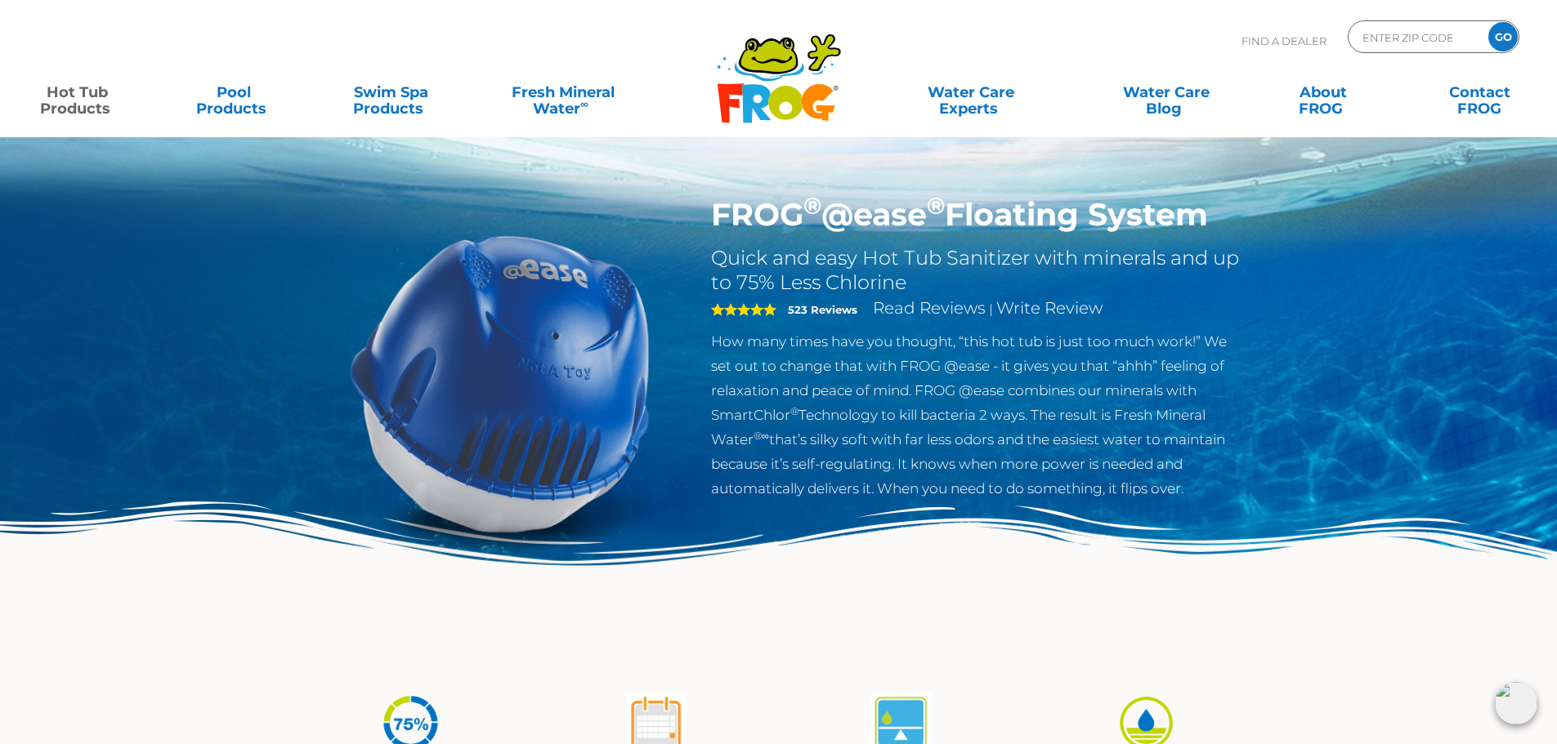
click at [1015, 362] on p "How many times have you thought, “this hot tub is just too much work!” We set o…" at bounding box center [978, 415] width 534 height 172
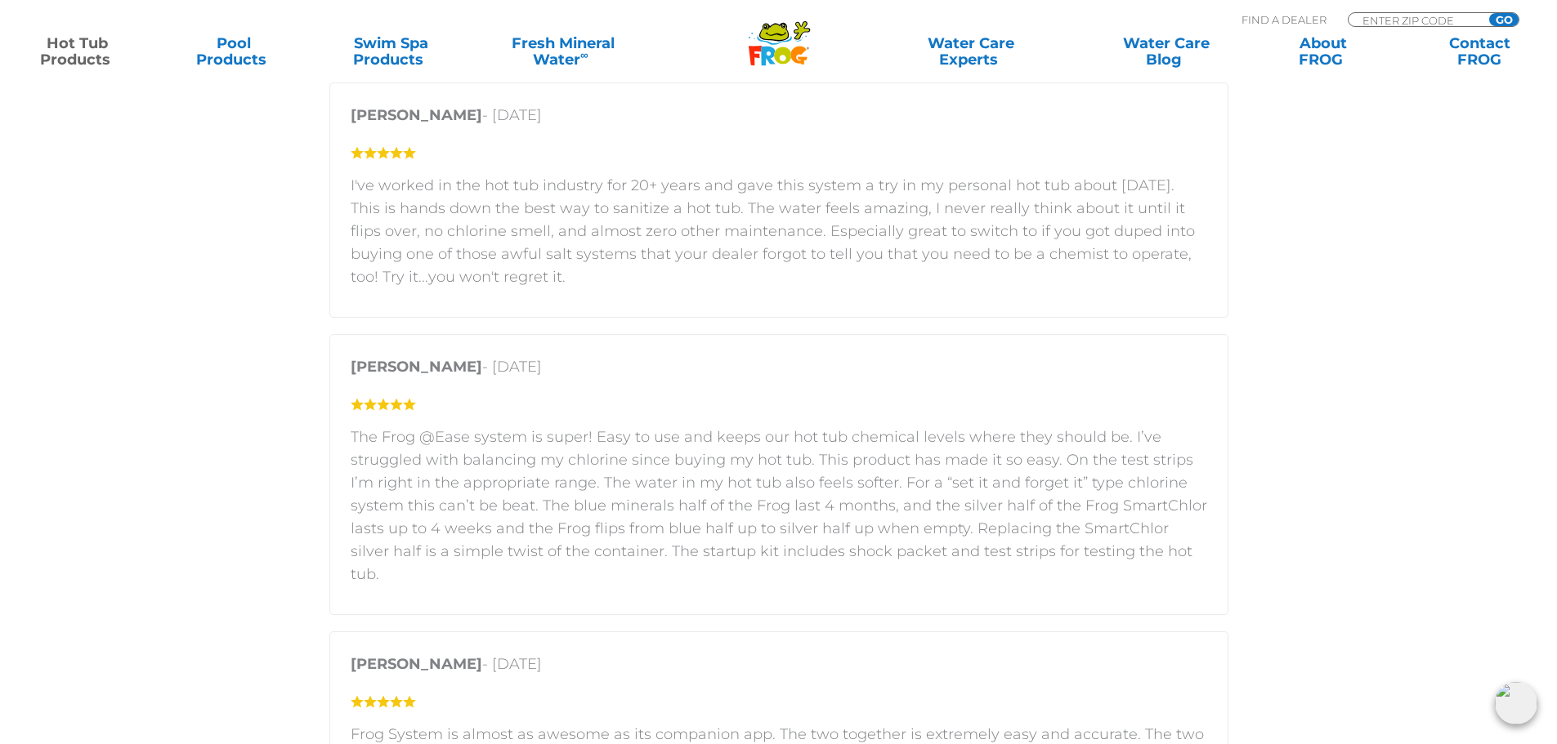
scroll to position [2778, 0]
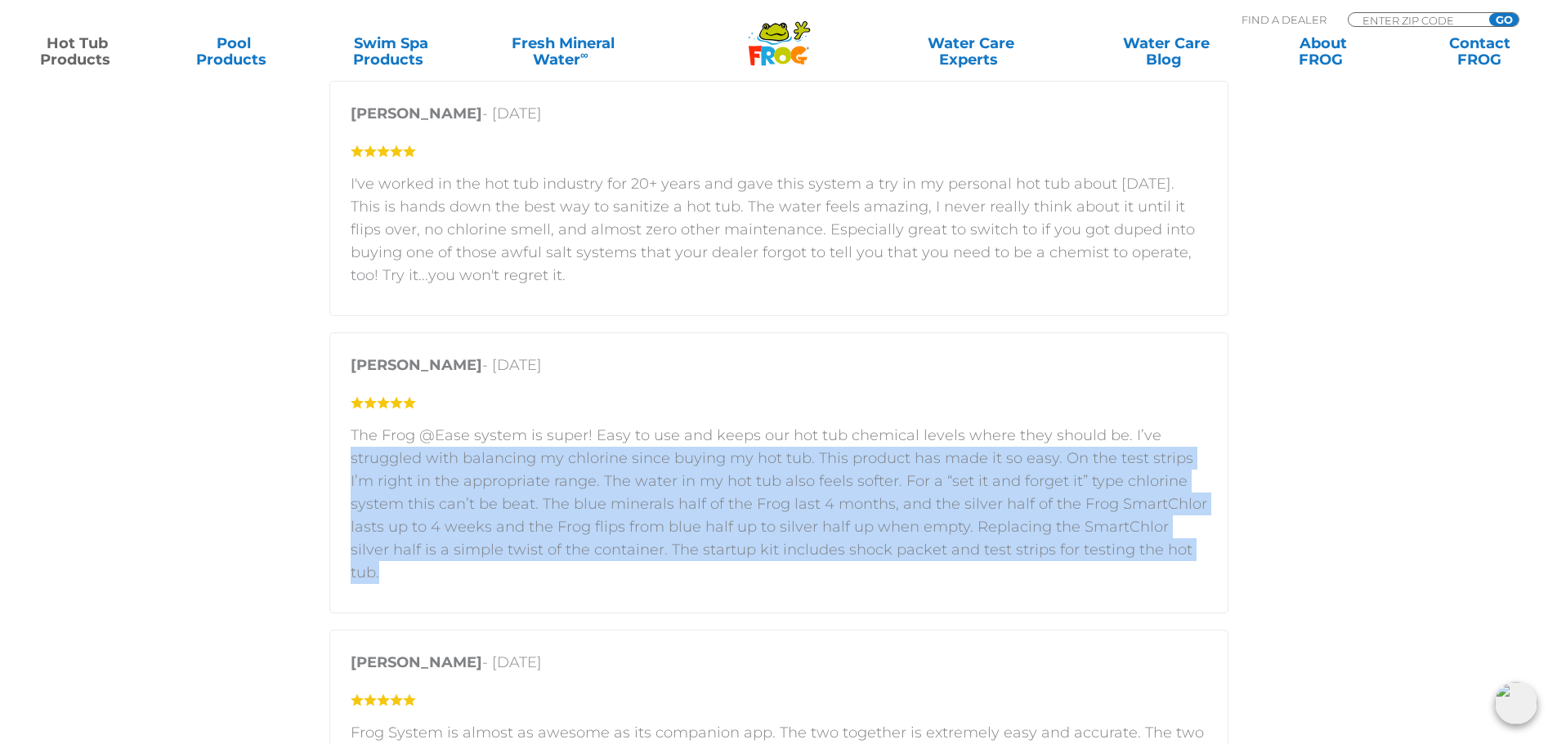
drag, startPoint x: 1556, startPoint y: 439, endPoint x: 1557, endPoint y: 464, distance: 25.4
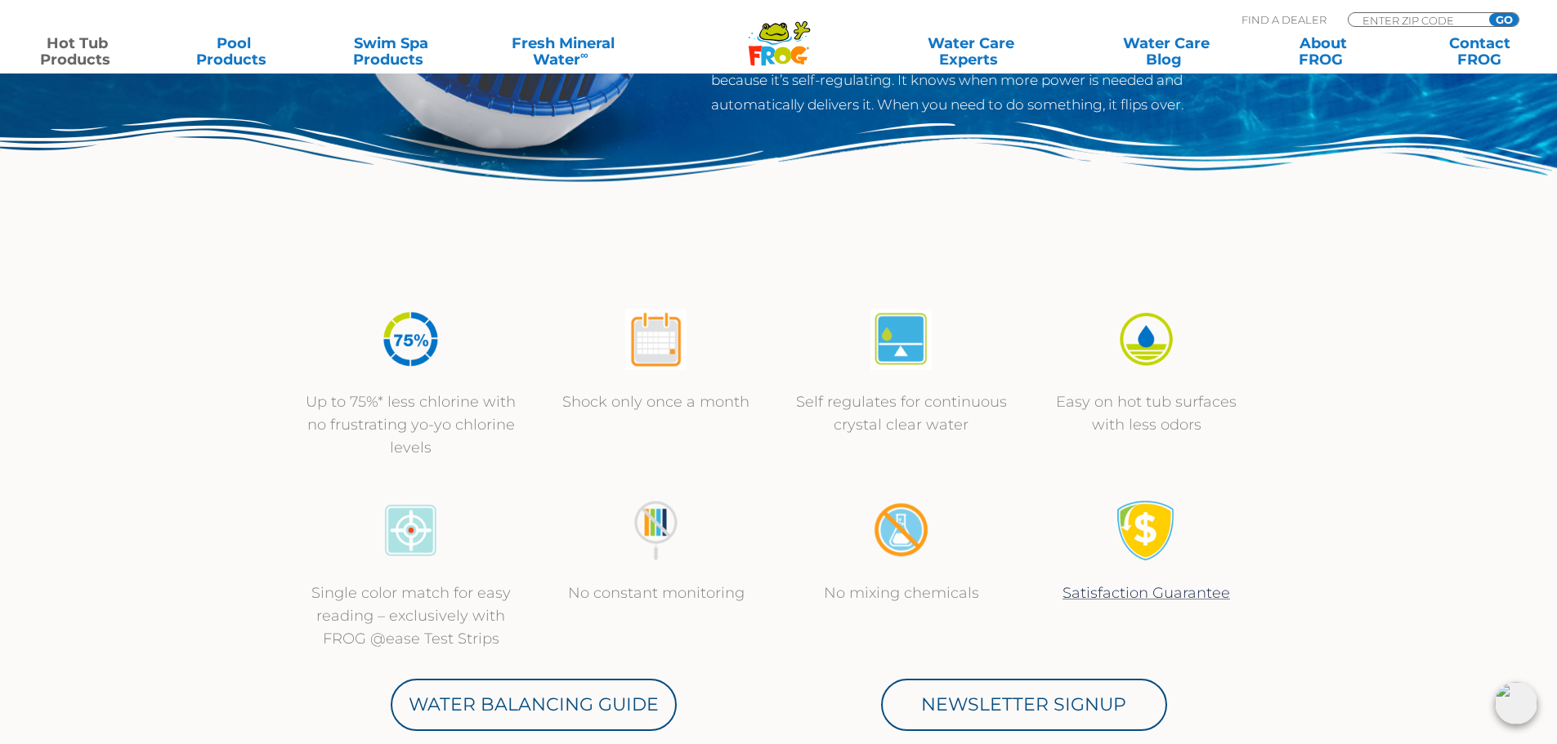
scroll to position [0, 0]
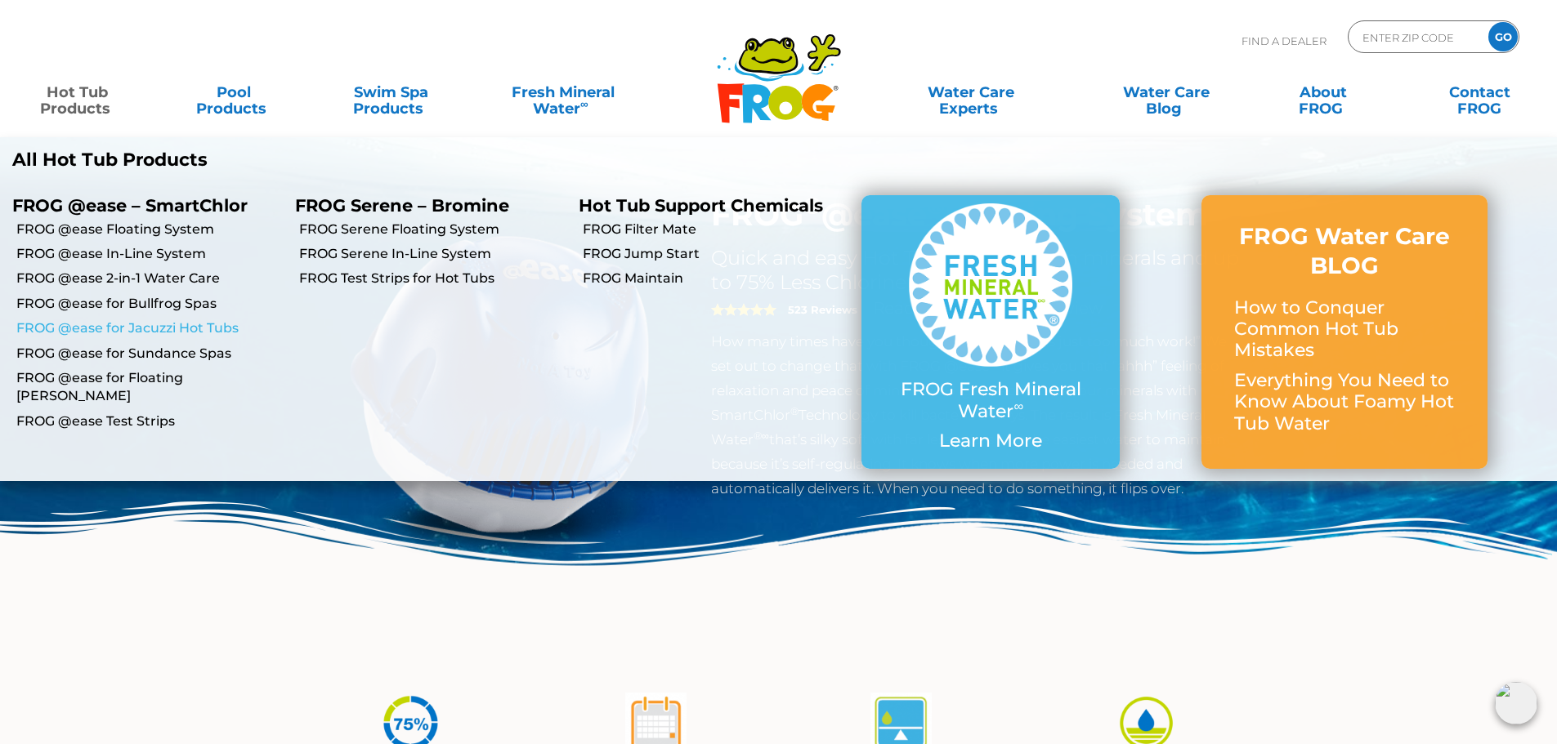
click at [137, 324] on link "FROG @ease for Jacuzzi Hot Tubs" at bounding box center [149, 328] width 266 height 18
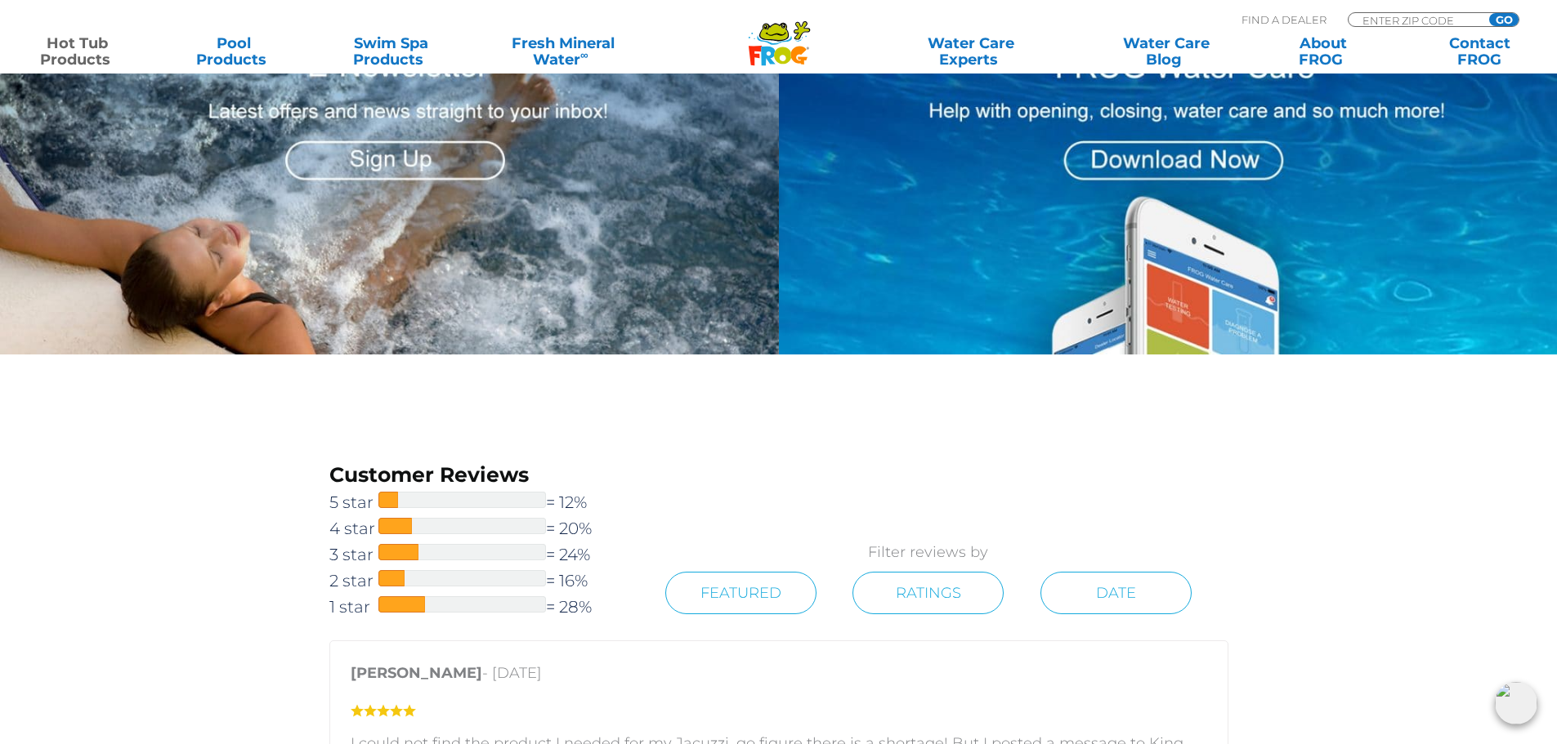
scroll to position [2288, 0]
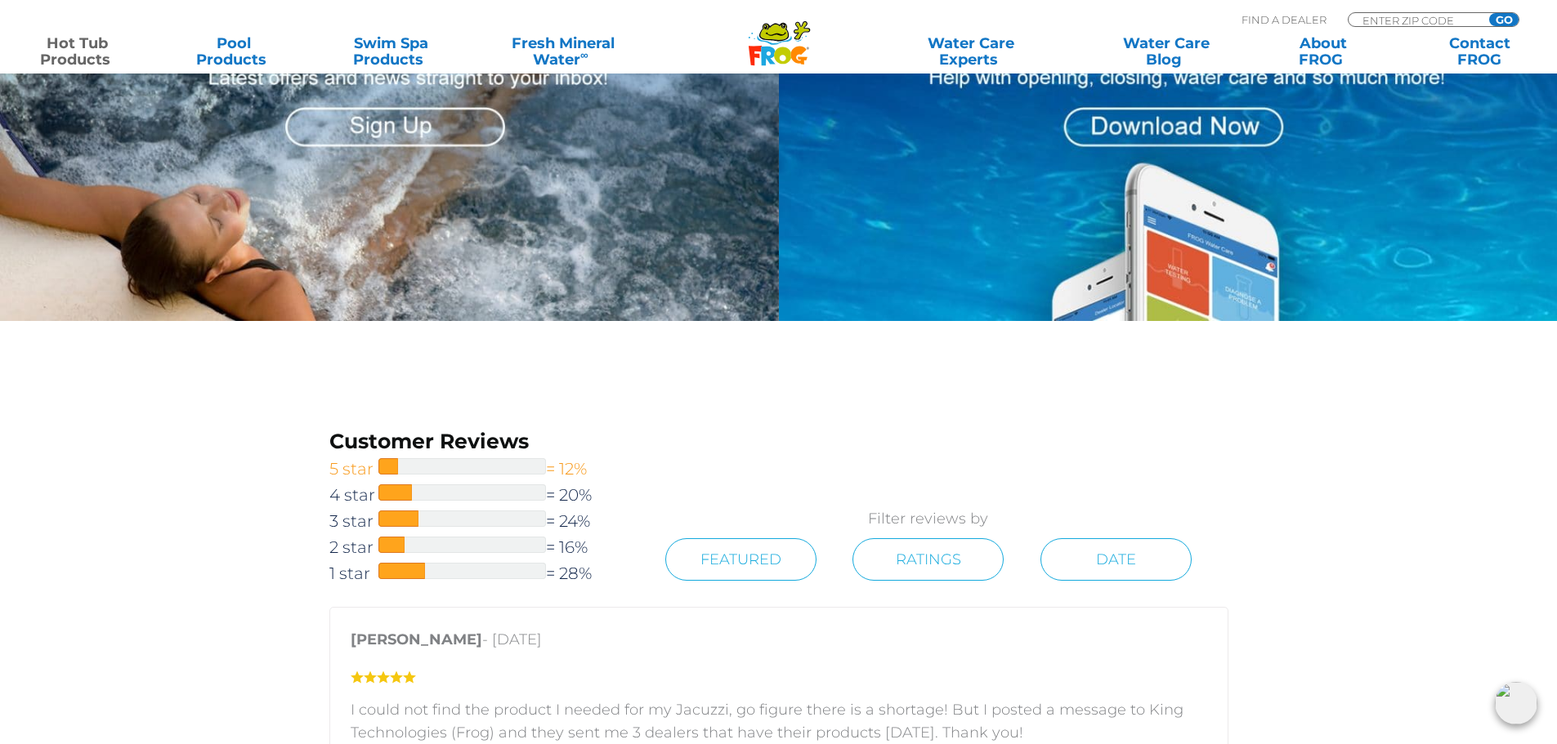
click at [422, 463] on div at bounding box center [462, 466] width 168 height 16
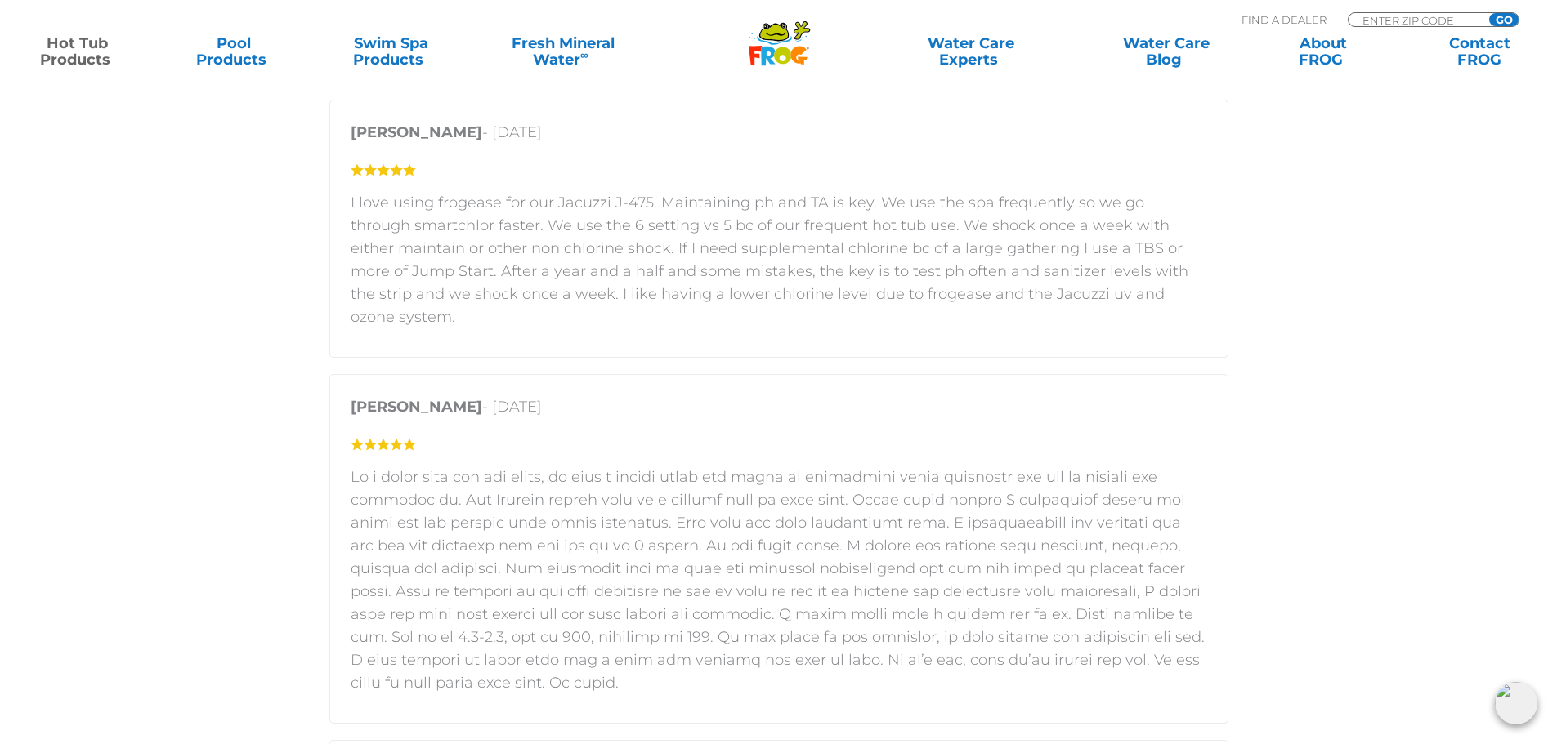
scroll to position [2797, 0]
click at [1369, 317] on section "Customer Reviews 5 star = 12% 4 star = 20% 3 star = 24% 2 star = 16% 1 star = 2…" at bounding box center [778, 678] width 1557 height 1732
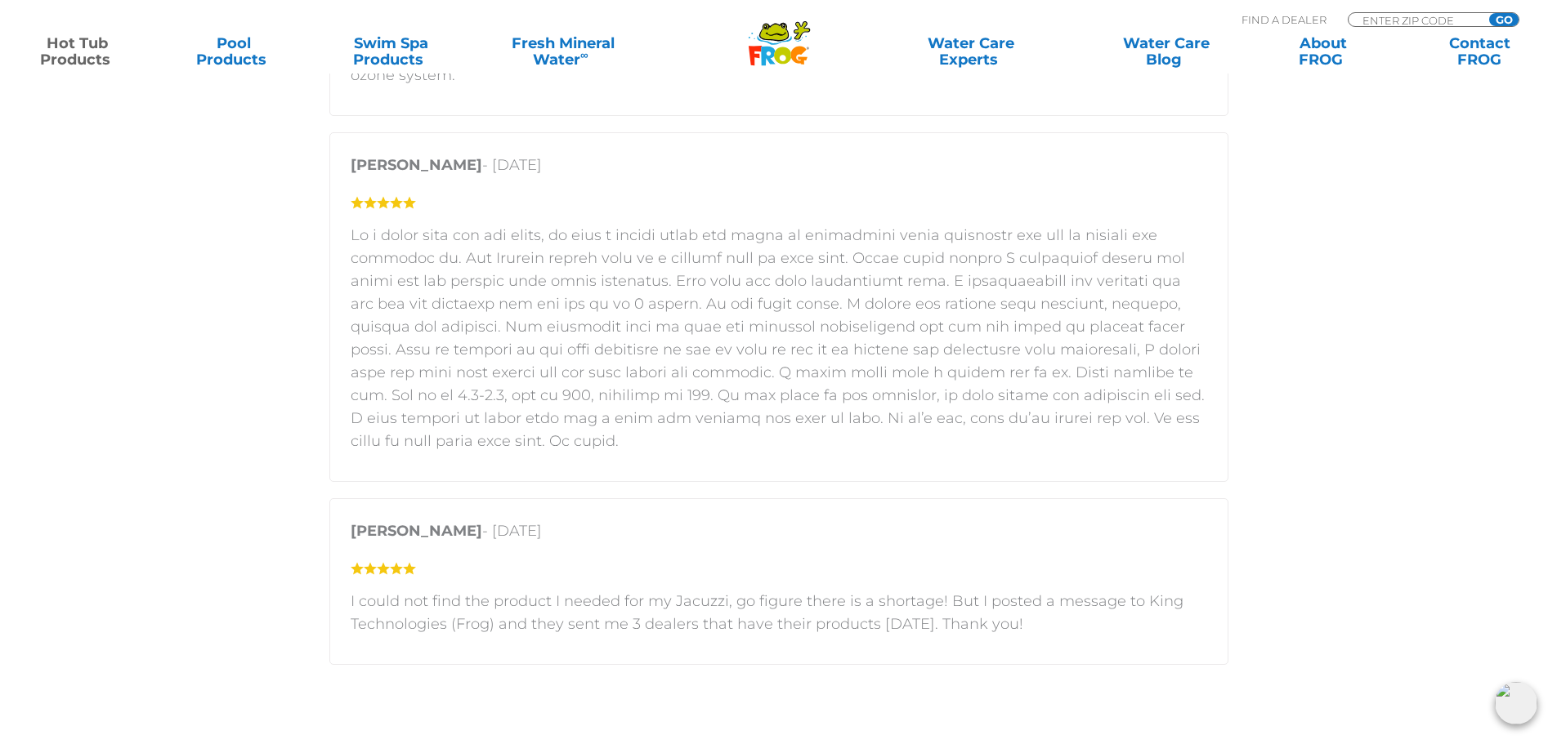
scroll to position [3042, 0]
drag, startPoint x: 636, startPoint y: 370, endPoint x: 590, endPoint y: 369, distance: 45.8
click at [590, 371] on p at bounding box center [779, 333] width 856 height 229
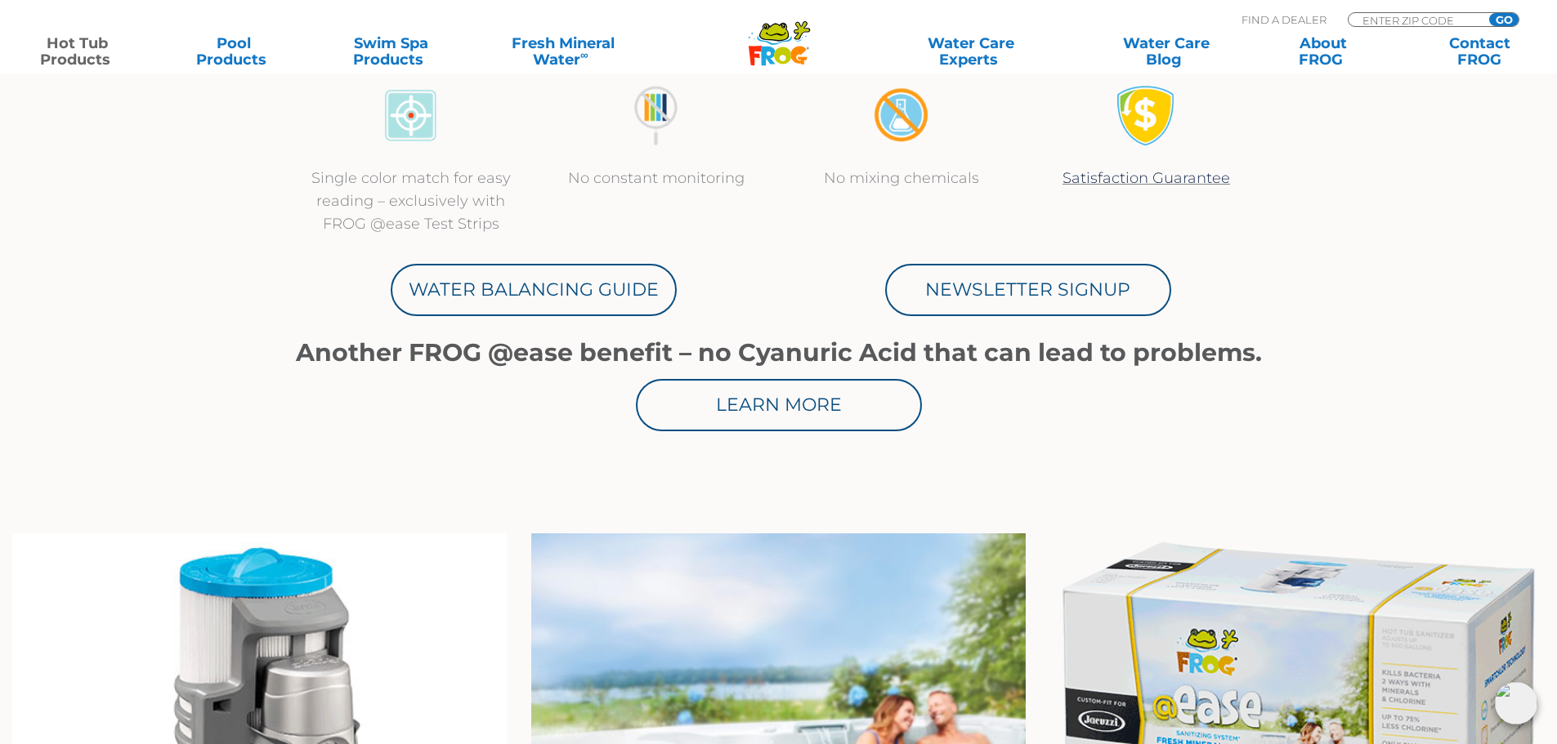
scroll to position [882, 0]
